Goal: Transaction & Acquisition: Book appointment/travel/reservation

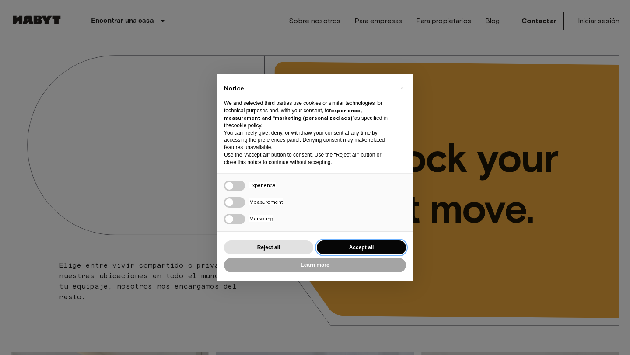
click at [346, 251] on button "Accept all" at bounding box center [361, 248] width 89 height 14
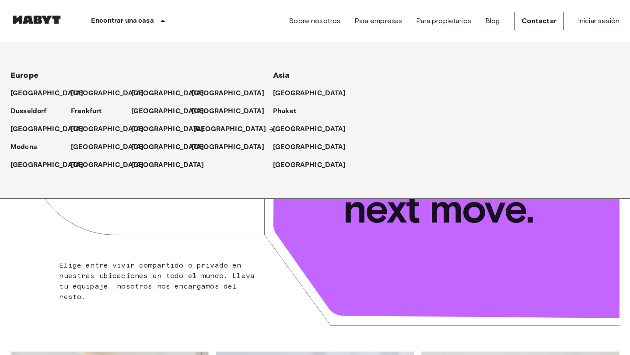
click at [200, 133] on p "[GEOGRAPHIC_DATA]" at bounding box center [229, 129] width 73 height 10
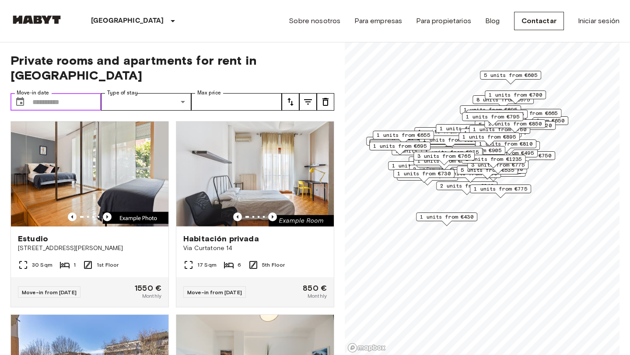
click at [45, 93] on input "Move-in date" at bounding box center [66, 101] width 69 height 17
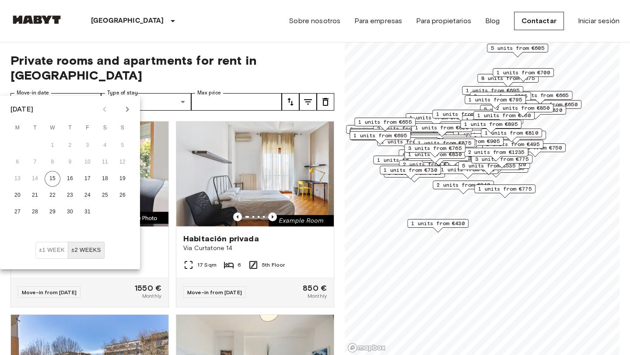
click at [136, 108] on div "October 2025" at bounding box center [70, 109] width 140 height 13
click at [131, 108] on icon "Next month" at bounding box center [127, 109] width 10 height 10
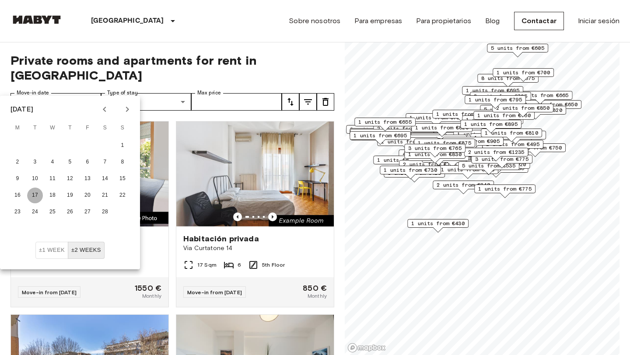
click at [31, 194] on button "17" at bounding box center [35, 196] width 16 height 16
type input "**********"
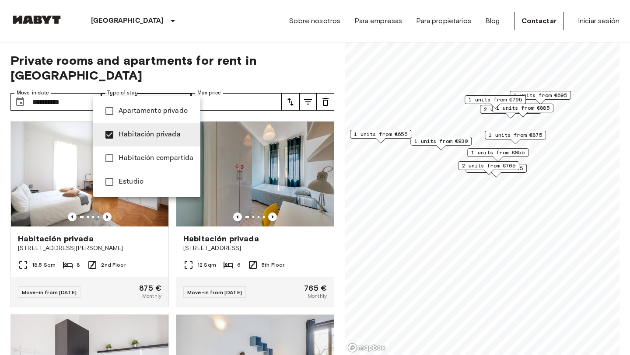
click at [239, 83] on div at bounding box center [315, 177] width 630 height 355
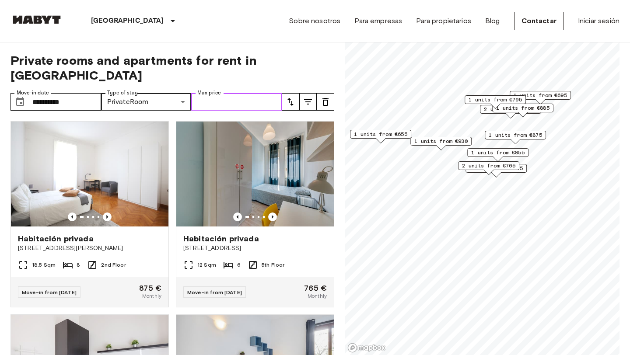
click at [241, 93] on input "Max price" at bounding box center [236, 101] width 91 height 17
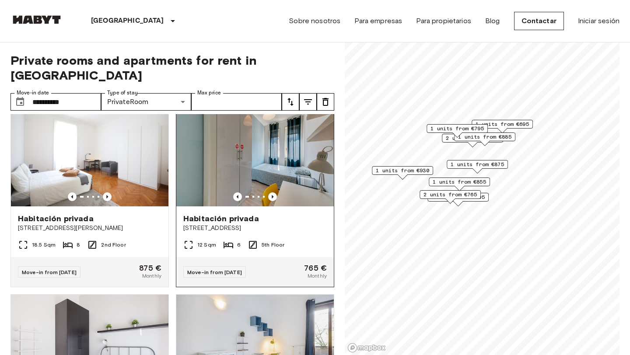
scroll to position [22, 0]
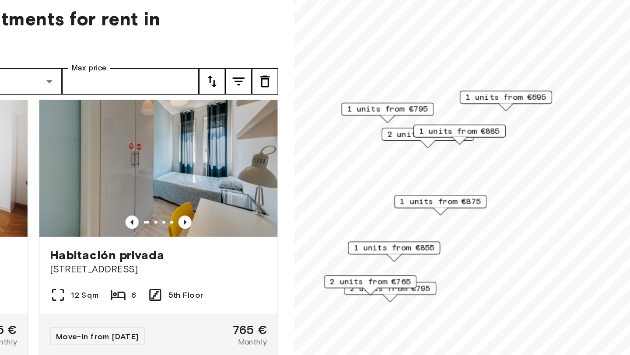
click at [415, 137] on span "2 units from €835" at bounding box center [432, 137] width 53 height 8
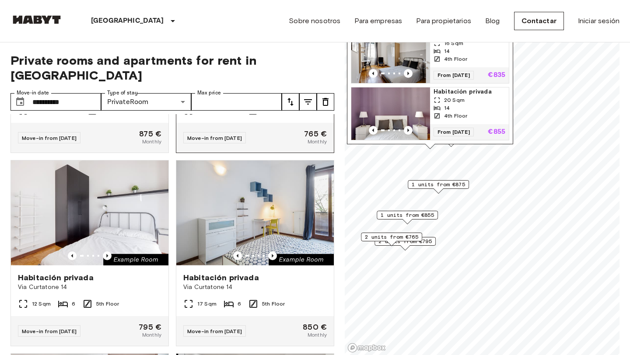
scroll to position [167, 0]
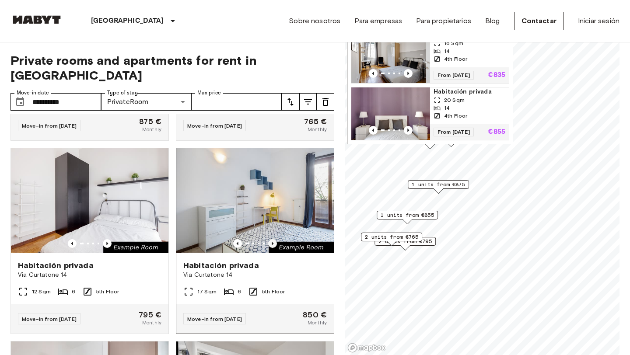
click at [272, 239] on icon "Previous image" at bounding box center [272, 243] width 9 height 9
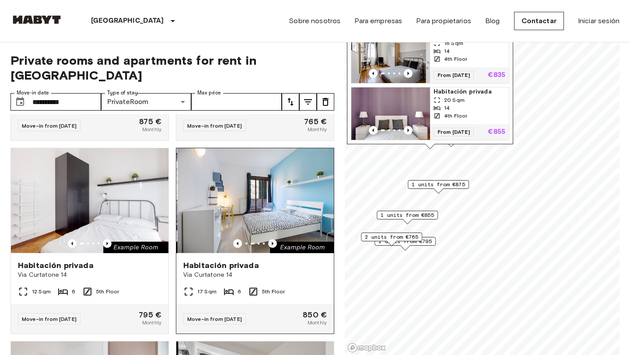
click at [272, 239] on icon "Previous image" at bounding box center [272, 243] width 9 height 9
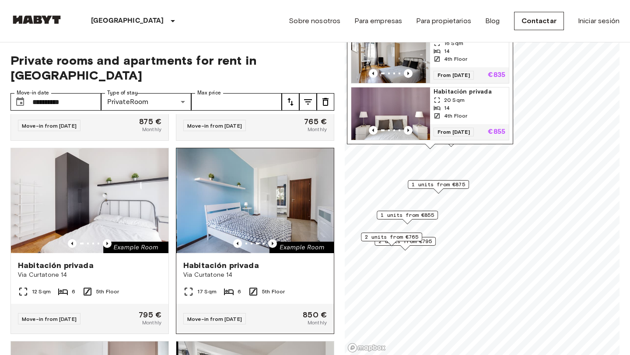
click at [272, 239] on icon "Previous image" at bounding box center [272, 243] width 9 height 9
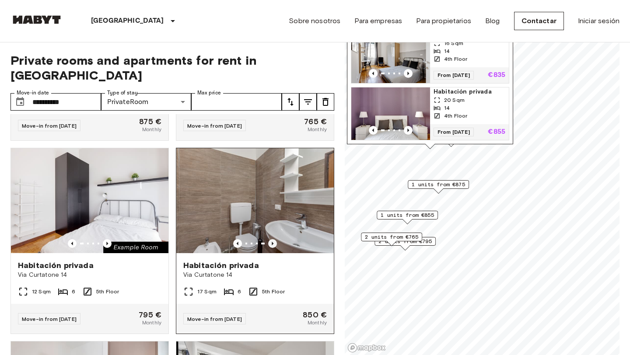
click at [272, 239] on icon "Previous image" at bounding box center [272, 243] width 9 height 9
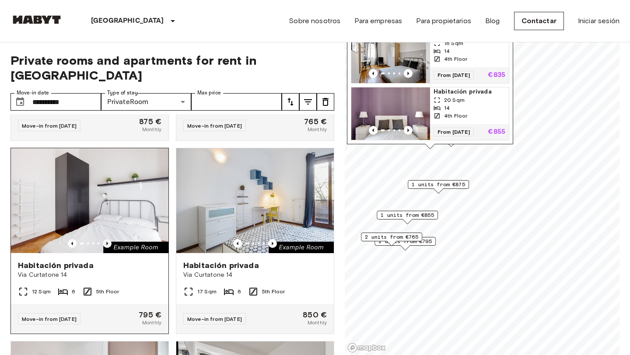
click at [105, 239] on icon "Previous image" at bounding box center [107, 243] width 9 height 9
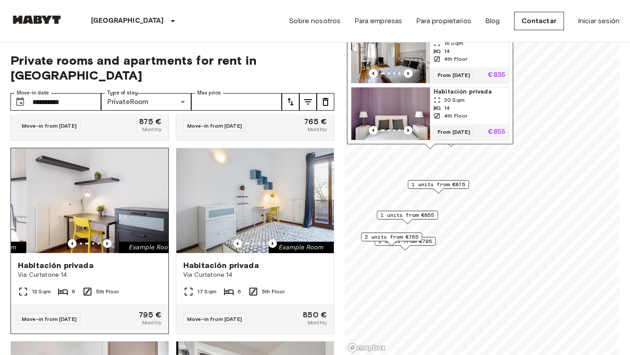
click at [105, 239] on icon "Previous image" at bounding box center [107, 243] width 9 height 9
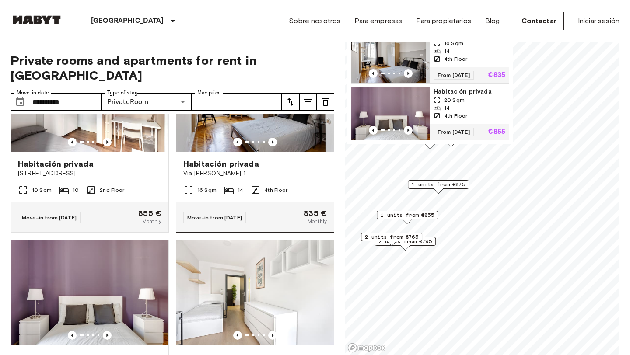
scroll to position [556, 0]
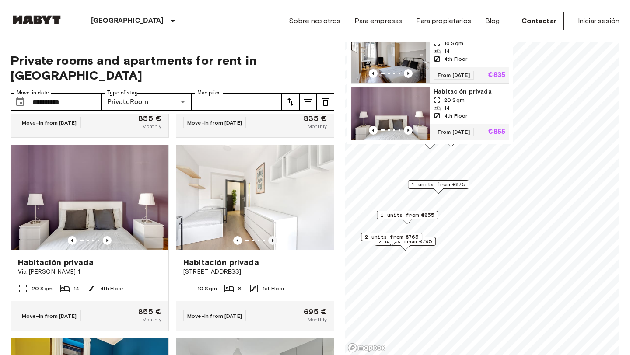
click at [273, 236] on icon "Previous image" at bounding box center [272, 240] width 9 height 9
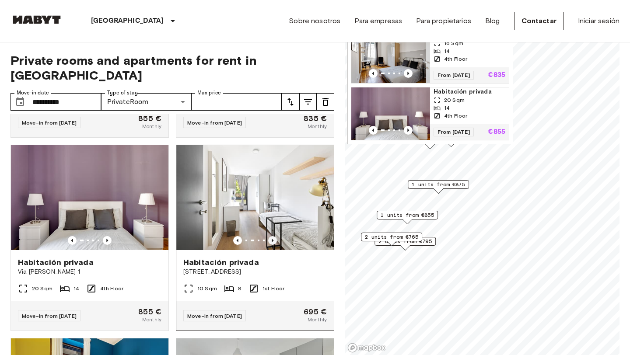
click at [273, 236] on icon "Previous image" at bounding box center [272, 240] width 9 height 9
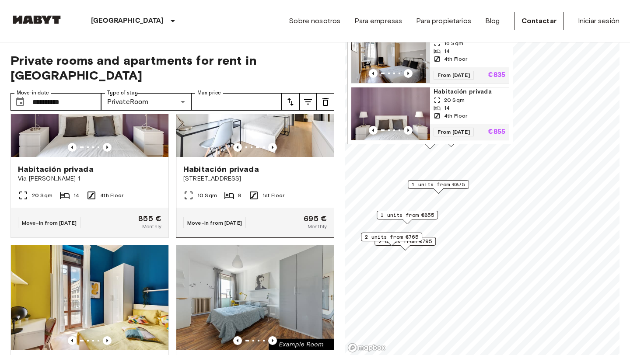
scroll to position [653, 0]
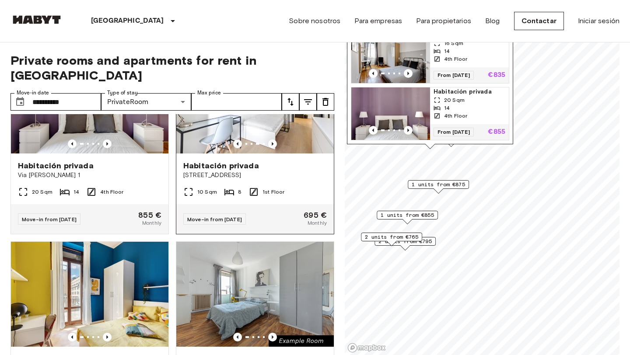
click at [269, 204] on div "Move-in from 16 Feb 26 695 € Monthly" at bounding box center [254, 219] width 157 height 30
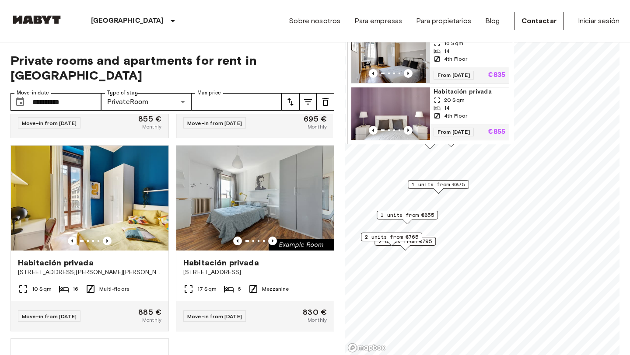
scroll to position [751, 0]
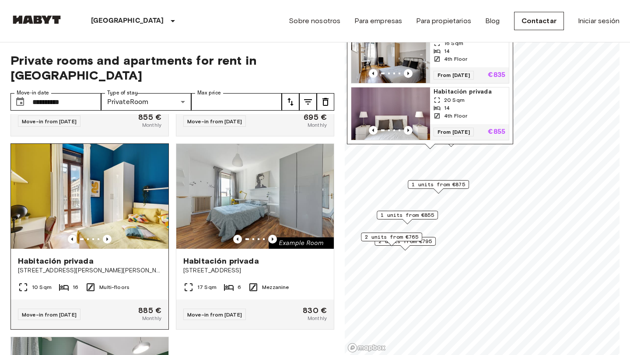
click at [142, 210] on img at bounding box center [89, 196] width 157 height 105
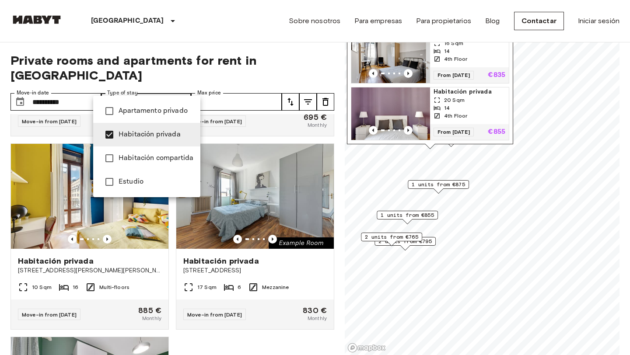
type input "**********"
click at [197, 71] on div at bounding box center [315, 177] width 630 height 355
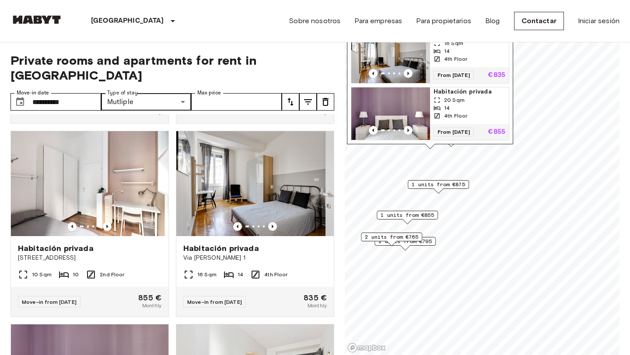
click at [289, 98] on icon "tune" at bounding box center [290, 102] width 6 height 8
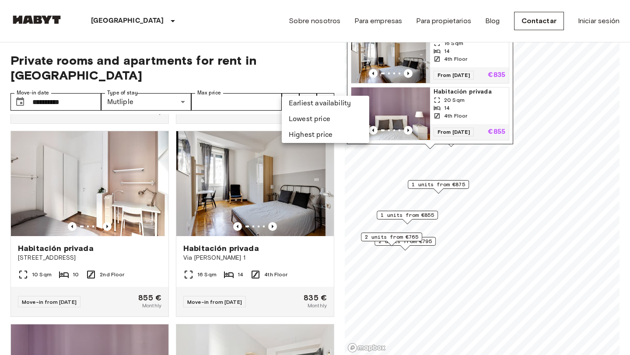
click at [289, 87] on div at bounding box center [315, 177] width 630 height 355
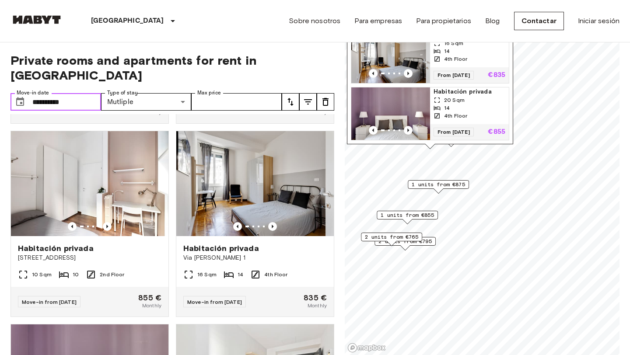
click at [91, 93] on input "**********" at bounding box center [66, 101] width 69 height 17
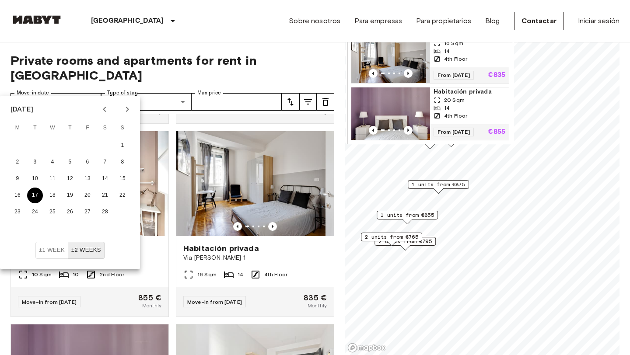
click at [36, 193] on button "17" at bounding box center [35, 196] width 16 height 16
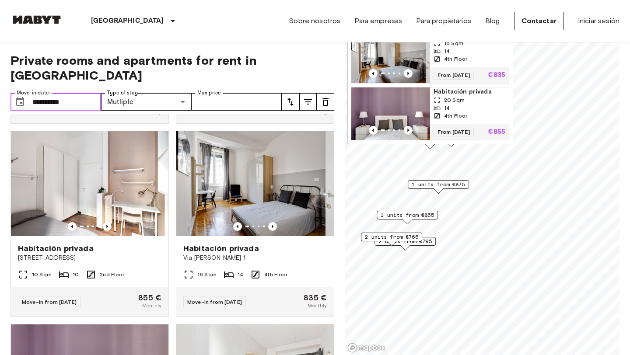
click at [89, 93] on input "**********" at bounding box center [66, 101] width 69 height 17
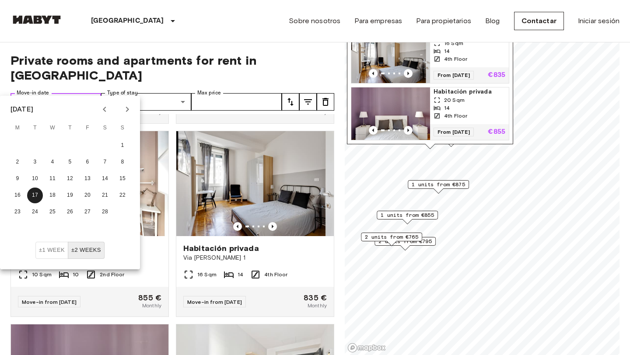
click at [72, 93] on input "**********" at bounding box center [66, 101] width 69 height 17
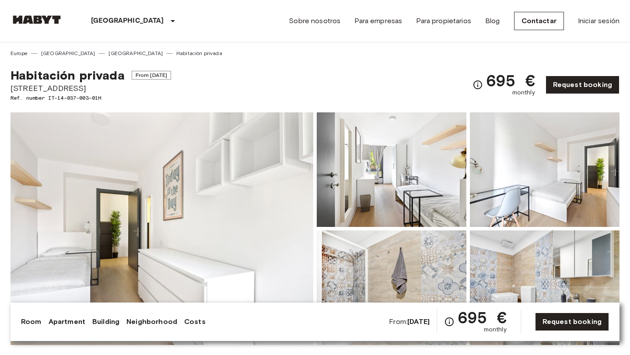
drag, startPoint x: 86, startPoint y: 86, endPoint x: 10, endPoint y: 85, distance: 76.1
copy span "[STREET_ADDRESS]"
click at [94, 81] on span "Habitación privada" at bounding box center [67, 75] width 114 height 15
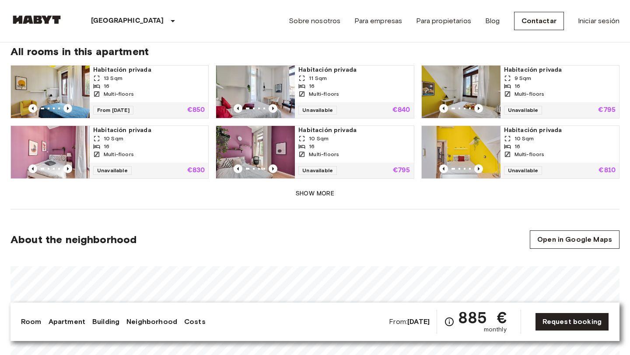
scroll to position [615, 0]
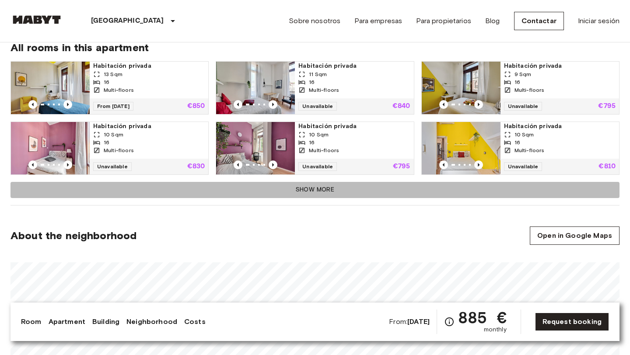
click at [326, 185] on button "Show more" at bounding box center [314, 190] width 609 height 16
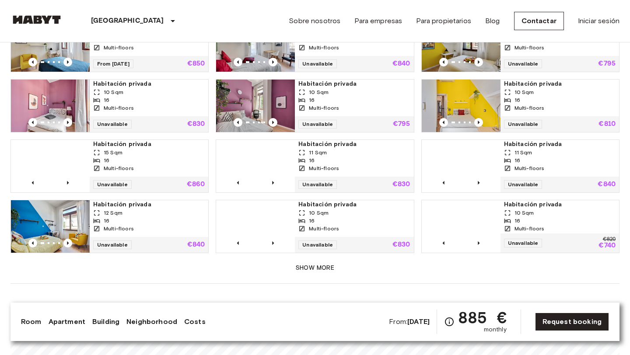
scroll to position [658, 0]
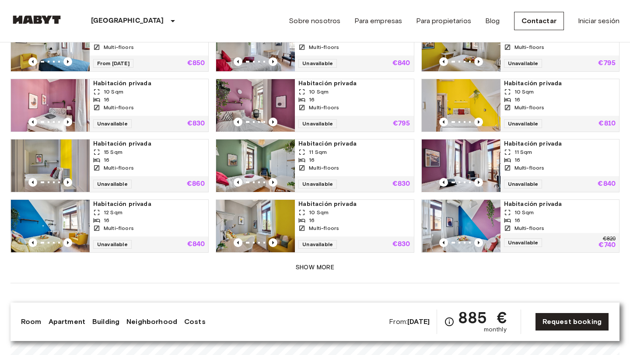
click at [329, 260] on button "Show more" at bounding box center [314, 268] width 609 height 16
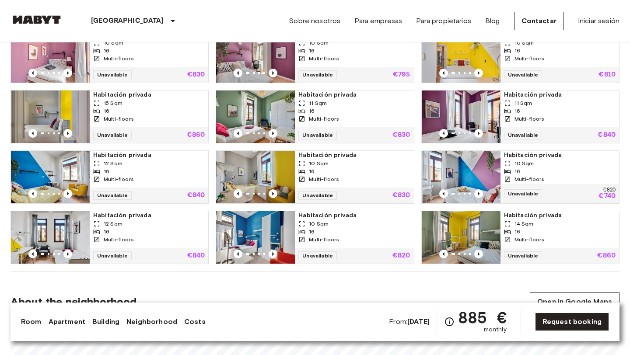
scroll to position [725, 0]
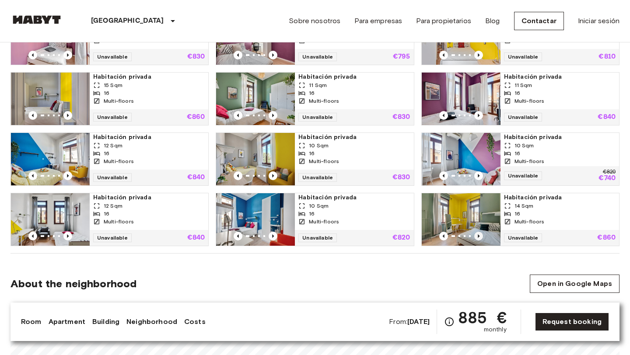
click at [477, 232] on icon "Previous image" at bounding box center [478, 236] width 9 height 9
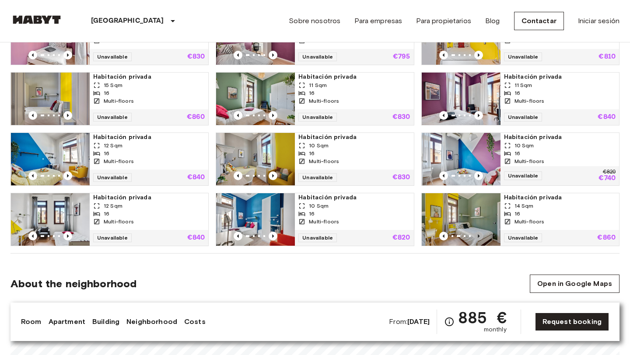
click at [477, 232] on icon "Previous image" at bounding box center [478, 236] width 9 height 9
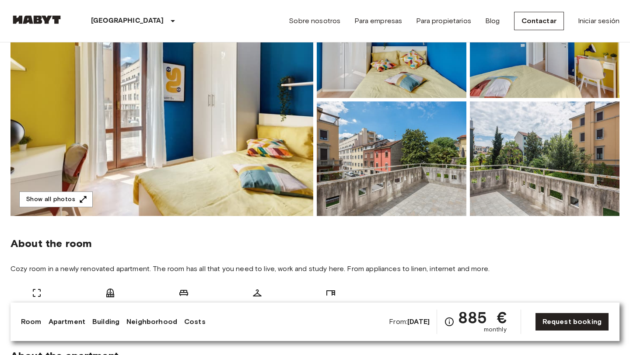
scroll to position [0, 0]
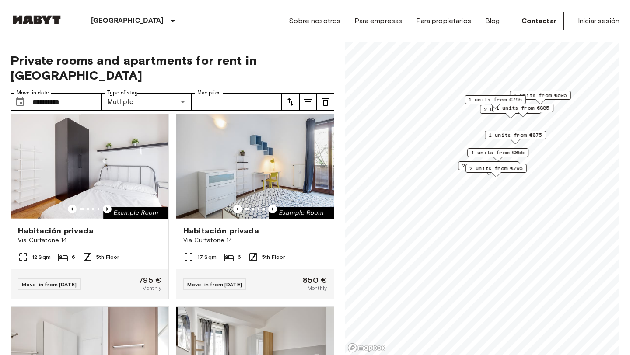
scroll to position [319, 0]
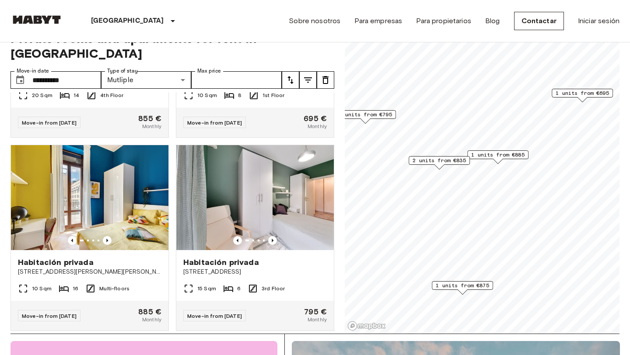
scroll to position [23, 0]
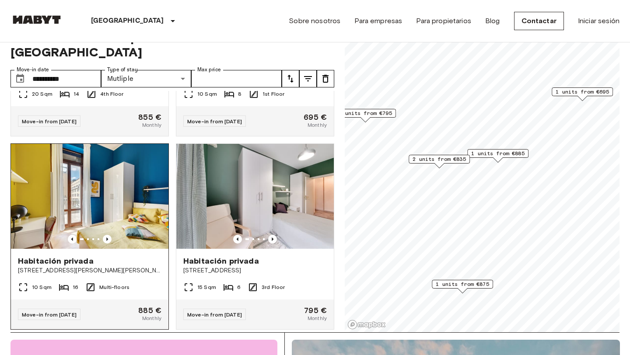
click at [122, 210] on img at bounding box center [89, 196] width 157 height 105
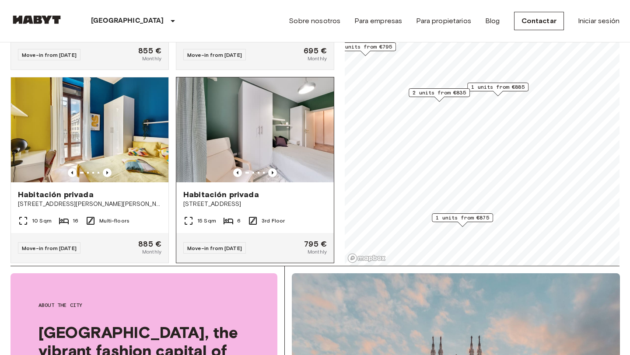
scroll to position [90, 0]
click at [293, 189] on div "Habitación privada" at bounding box center [254, 194] width 143 height 10
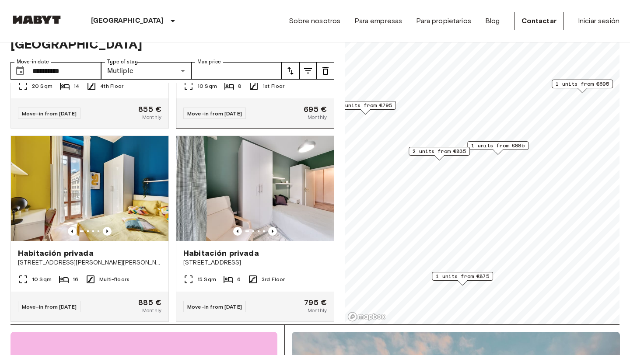
scroll to position [0, 0]
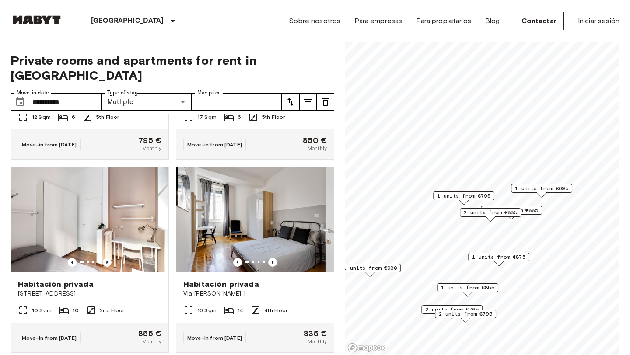
scroll to position [728, 0]
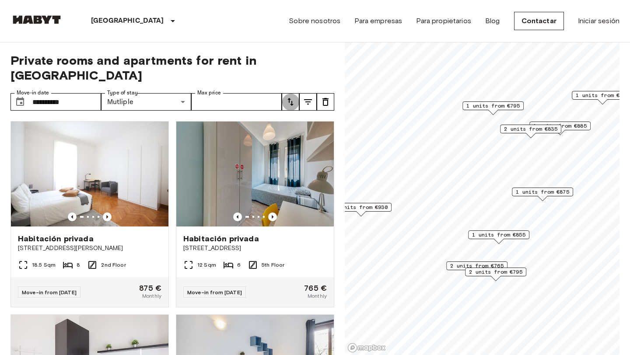
click at [288, 97] on icon "tune" at bounding box center [290, 102] width 10 height 10
click at [299, 115] on li "Lowest price" at bounding box center [325, 120] width 87 height 16
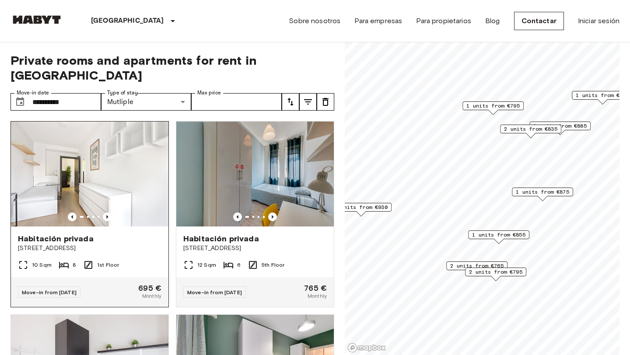
click at [87, 234] on span "Habitación privada" at bounding box center [56, 239] width 76 height 10
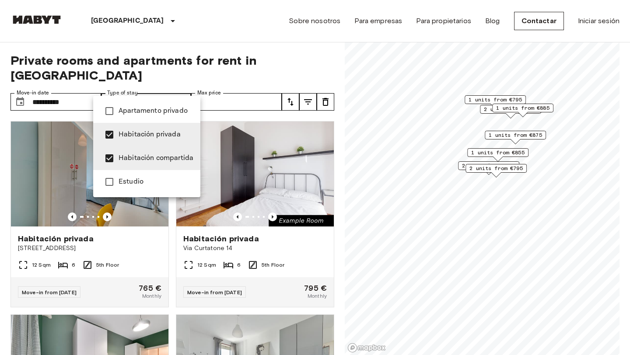
click at [185, 84] on div at bounding box center [315, 177] width 630 height 355
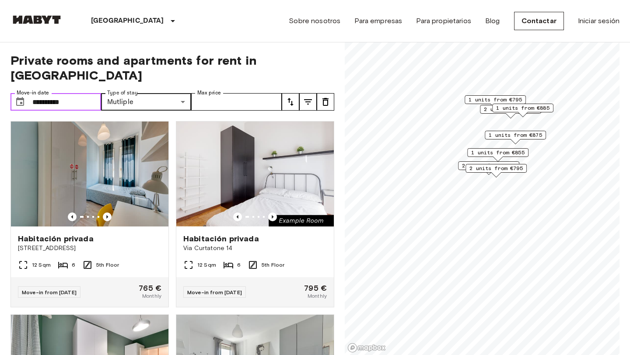
click at [81, 93] on input "**********" at bounding box center [66, 101] width 69 height 17
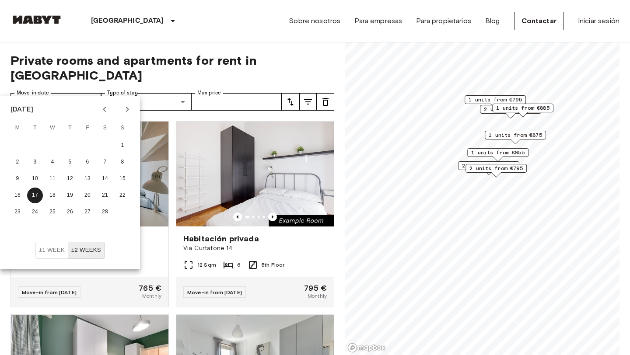
click at [92, 70] on div "**********" at bounding box center [172, 198] width 324 height 313
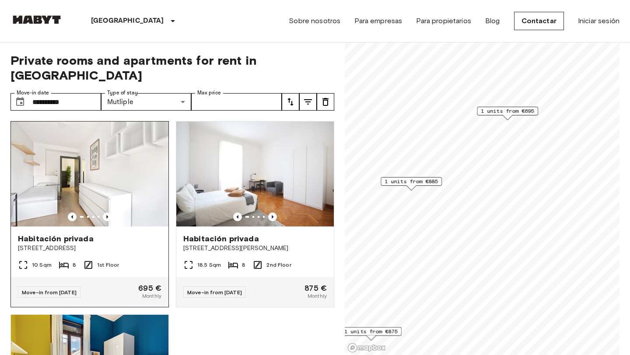
click at [75, 244] on span "[STREET_ADDRESS]" at bounding box center [89, 248] width 143 height 9
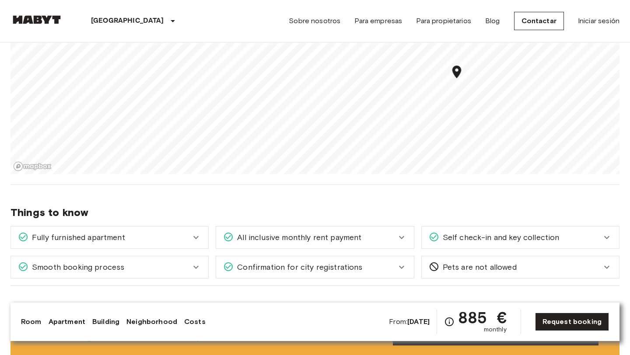
scroll to position [776, 0]
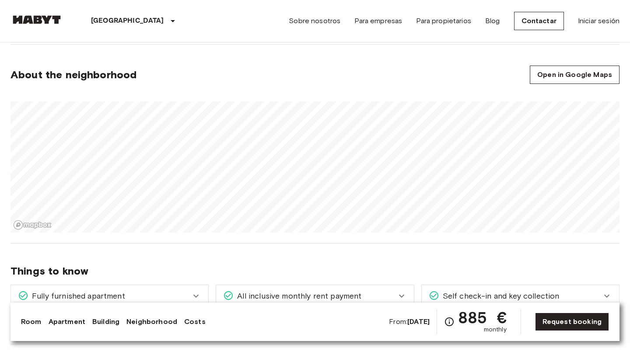
click at [481, 290] on span "Self check-in and key collection" at bounding box center [499, 295] width 120 height 11
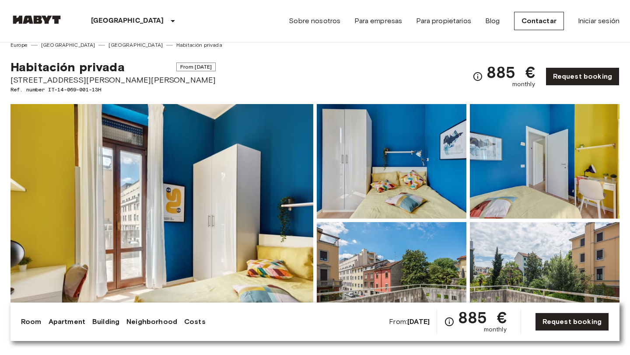
scroll to position [0, 0]
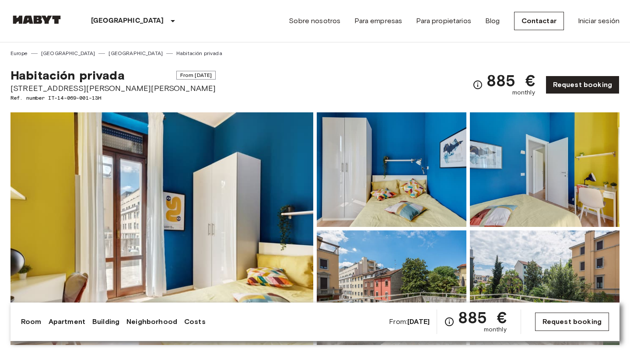
click at [568, 329] on link "Request booking" at bounding box center [572, 322] width 74 height 18
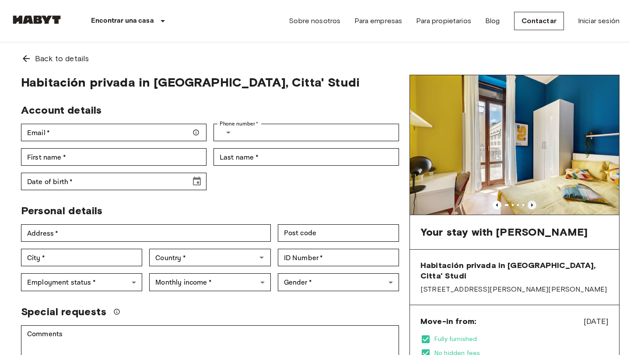
click at [533, 207] on icon "Previous image" at bounding box center [532, 205] width 9 height 9
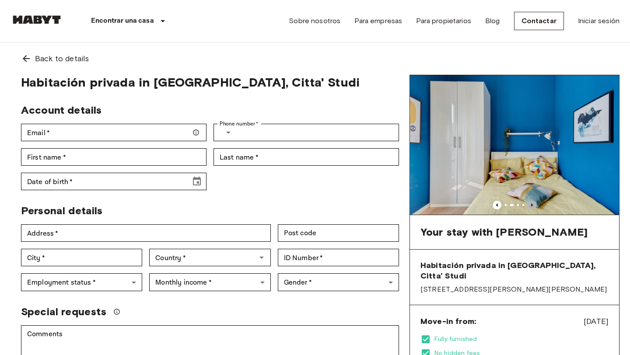
click at [533, 207] on icon "Previous image" at bounding box center [532, 205] width 9 height 9
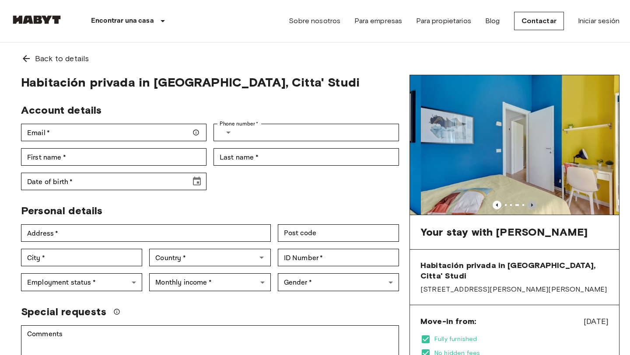
click at [533, 207] on icon "Previous image" at bounding box center [532, 205] width 9 height 9
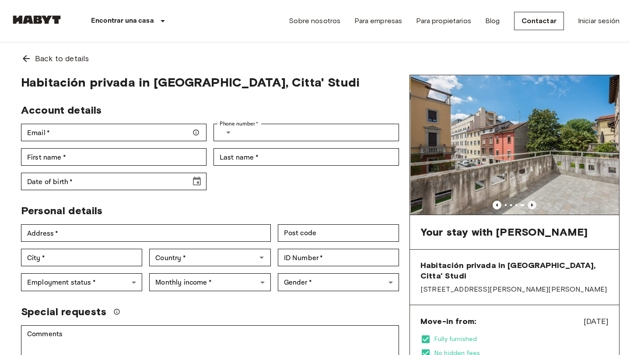
click at [533, 207] on icon "Previous image" at bounding box center [532, 205] width 9 height 9
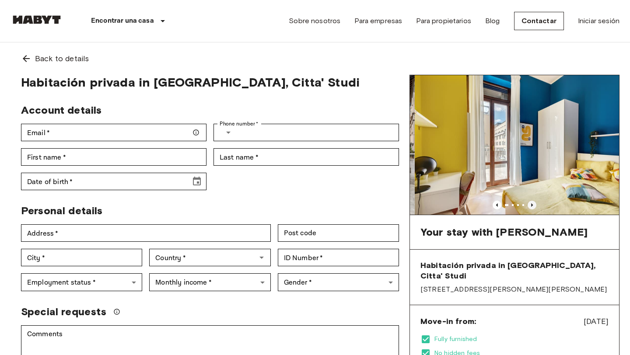
click at [533, 207] on icon "Previous image" at bounding box center [532, 205] width 9 height 9
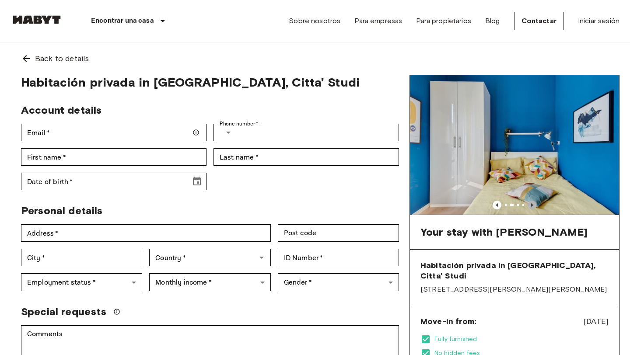
click at [533, 207] on icon "Previous image" at bounding box center [532, 205] width 9 height 9
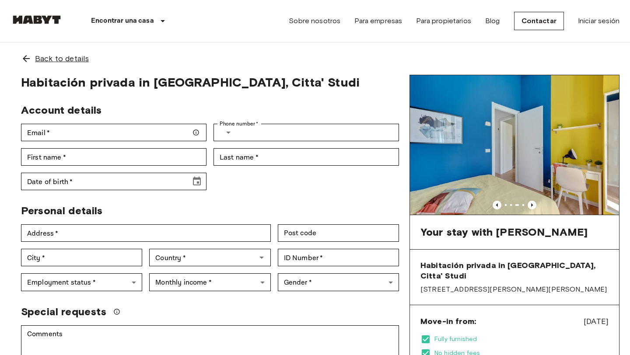
click at [39, 61] on span "Back to details" at bounding box center [62, 58] width 54 height 11
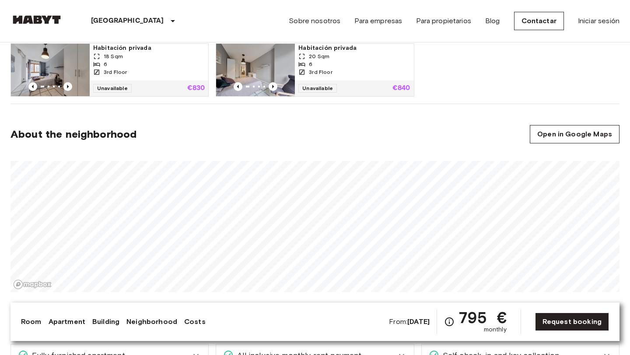
scroll to position [676, 0]
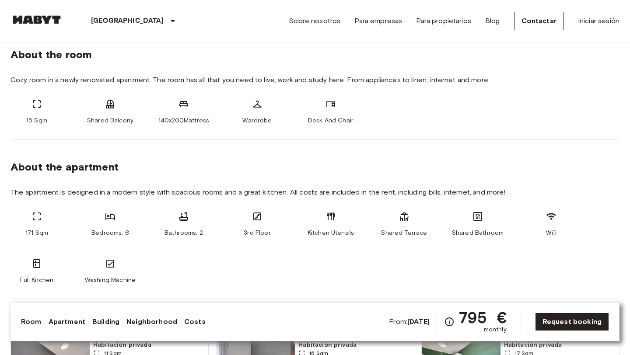
scroll to position [0, 0]
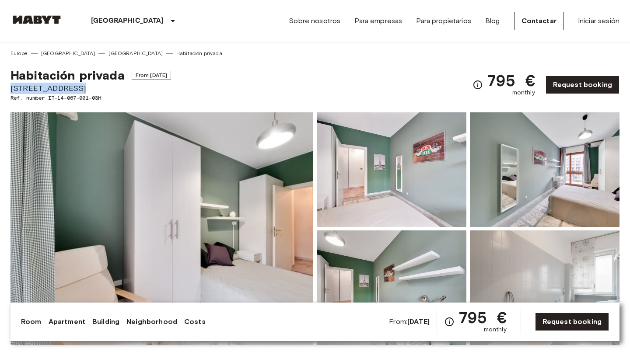
drag, startPoint x: 78, startPoint y: 84, endPoint x: 0, endPoint y: 84, distance: 77.9
copy span "[STREET_ADDRESS]"
click at [223, 86] on div "Habitación privada From Mar 1 2026 Via Copernico 51 Ref. number IT-14-067-001-0…" at bounding box center [314, 79] width 609 height 45
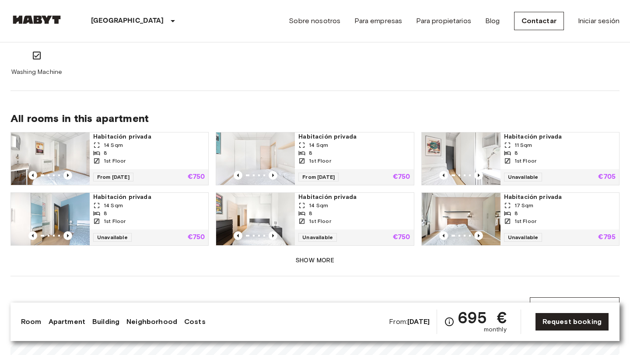
scroll to position [577, 0]
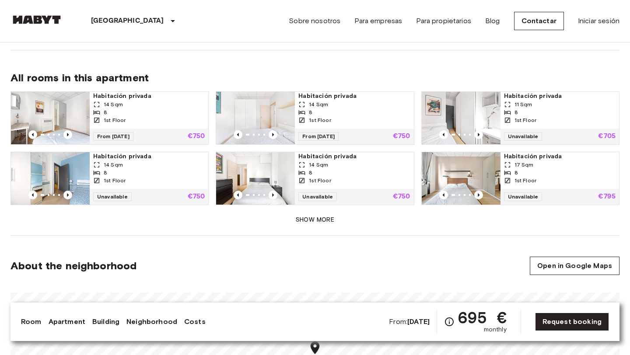
click at [334, 220] on button "Show more" at bounding box center [314, 220] width 609 height 16
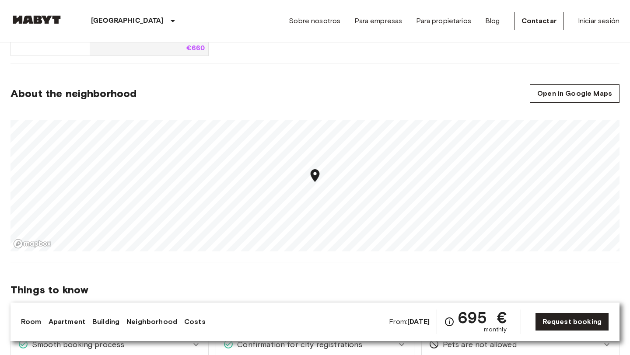
scroll to position [807, 0]
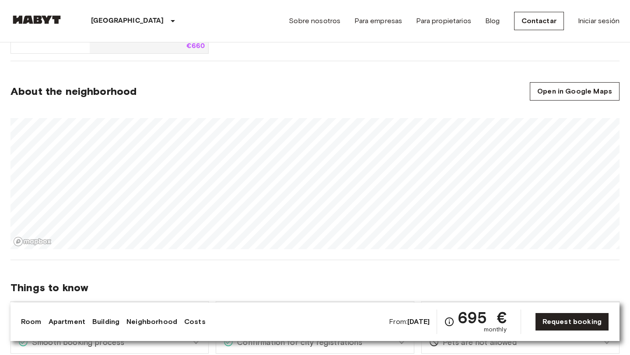
click at [525, 91] on section "About the neighborhood Open in Google Maps" at bounding box center [314, 160] width 609 height 199
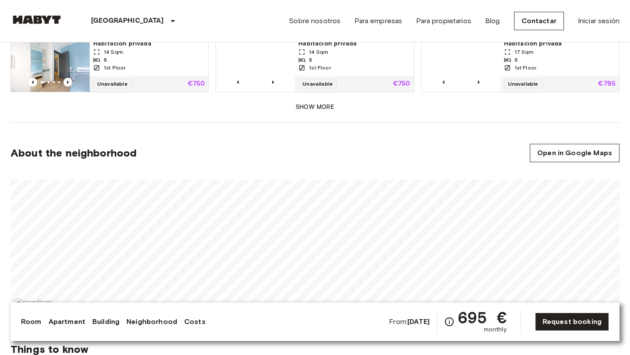
scroll to position [706, 0]
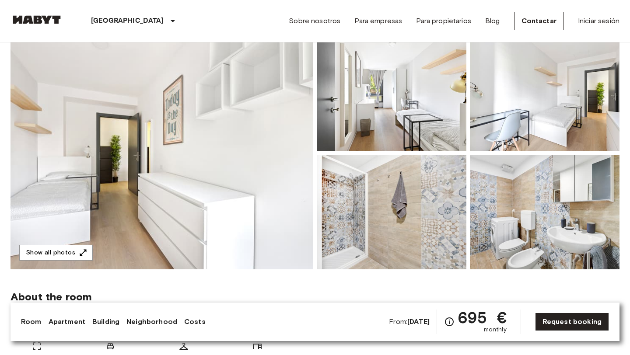
scroll to position [0, 0]
